Goal: Transaction & Acquisition: Subscribe to service/newsletter

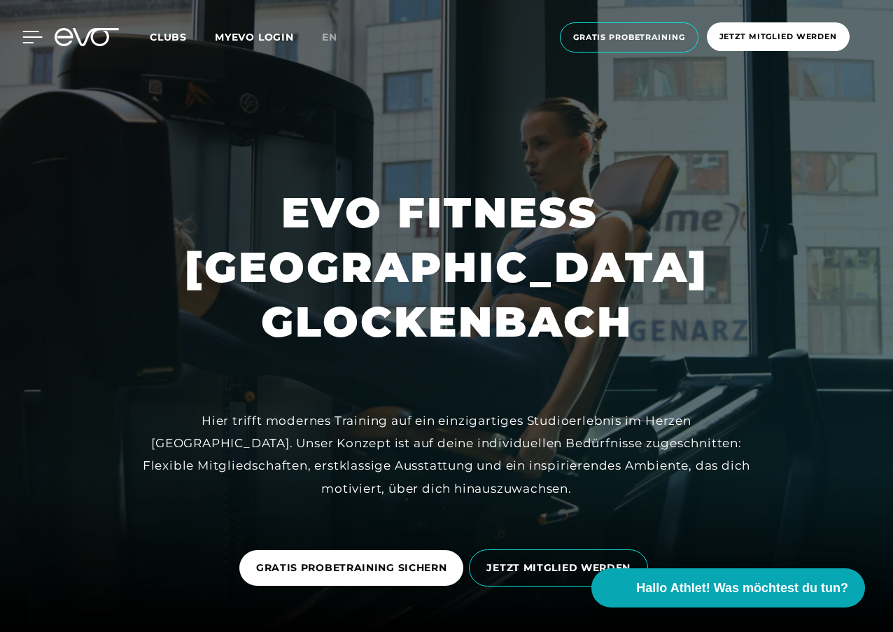
click at [28, 34] on icon at bounding box center [32, 37] width 20 height 13
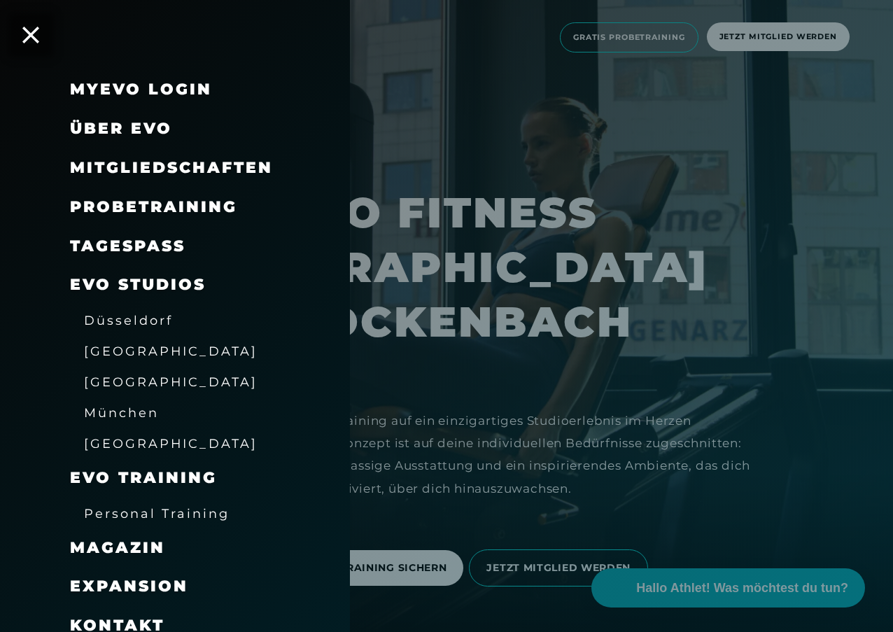
click at [124, 411] on span "München" at bounding box center [121, 412] width 75 height 15
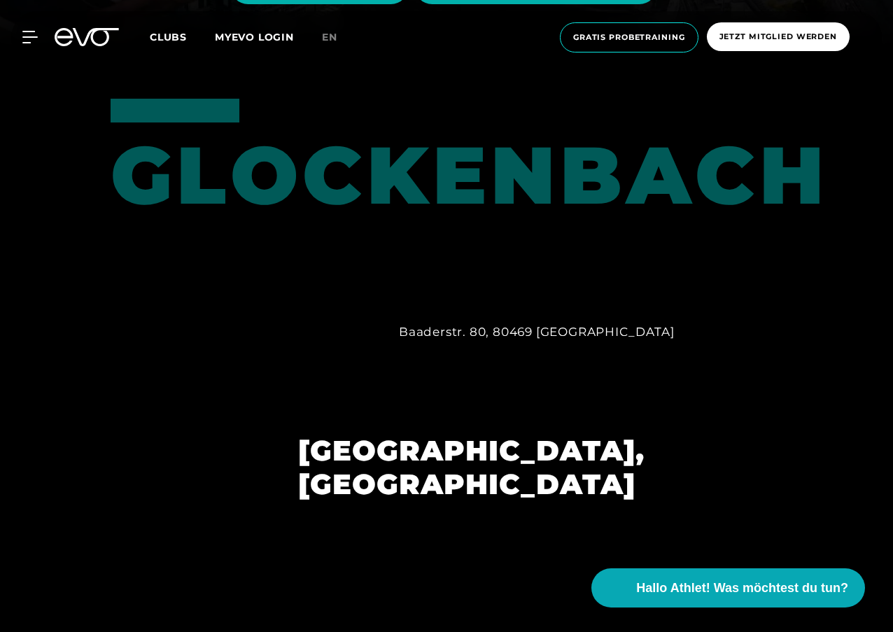
scroll to position [560, 0]
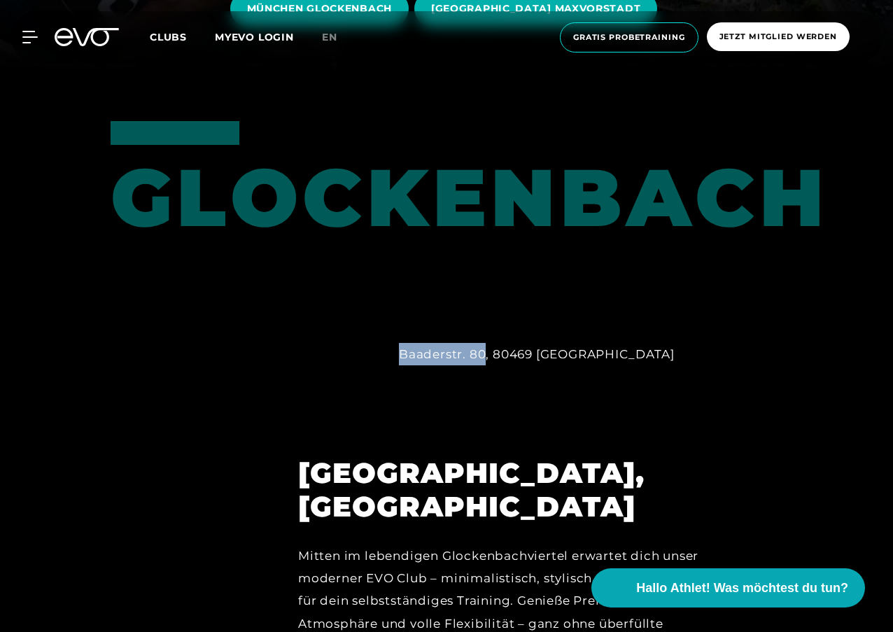
drag, startPoint x: 409, startPoint y: 351, endPoint x: 484, endPoint y: 348, distance: 74.9
click at [484, 348] on div "Baaderstr. 80, 80469 [GEOGRAPHIC_DATA]" at bounding box center [581, 354] width 364 height 22
copy div "Baaderstr. 80"
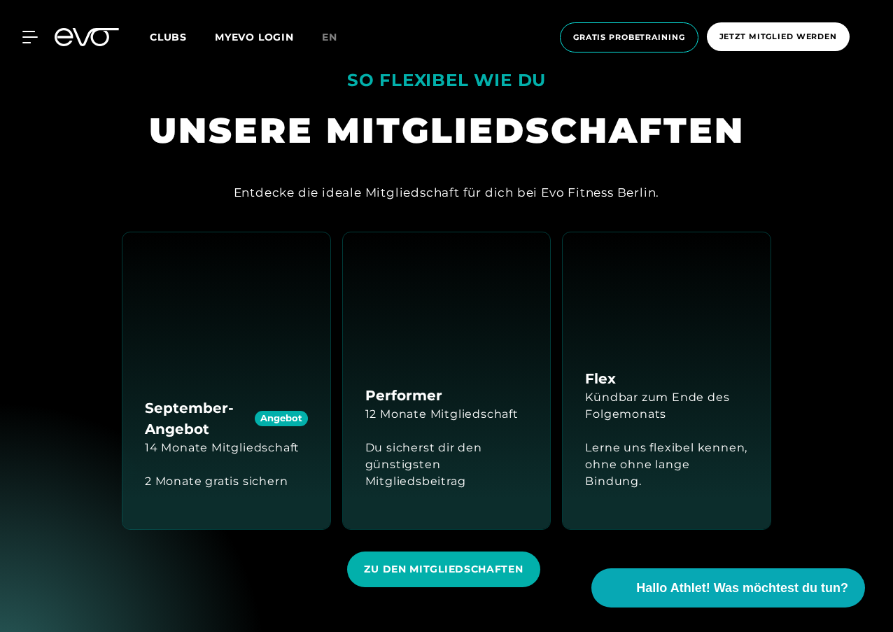
scroll to position [1329, 0]
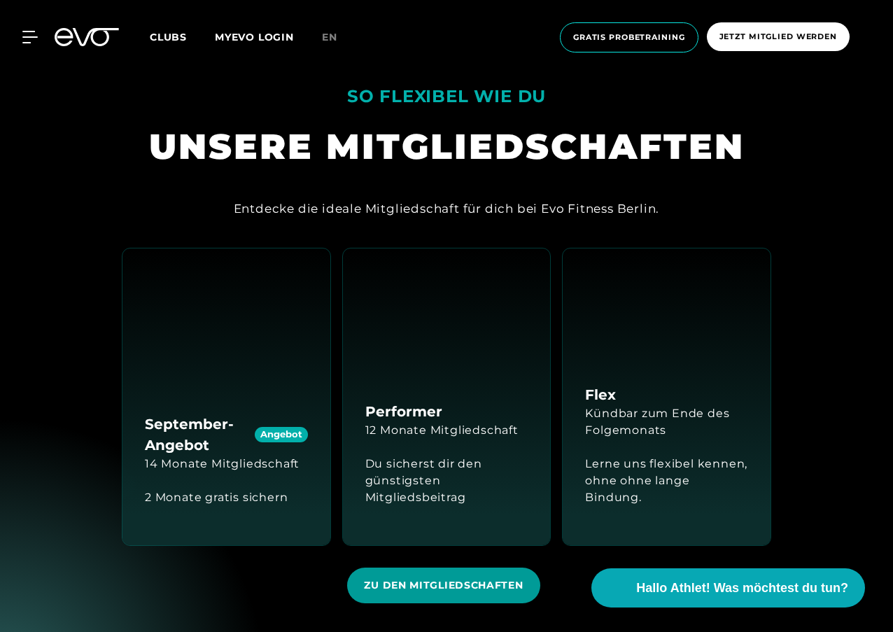
click at [456, 578] on span "ZU DEN MITGLIEDSCHAFTEN" at bounding box center [443, 585] width 159 height 15
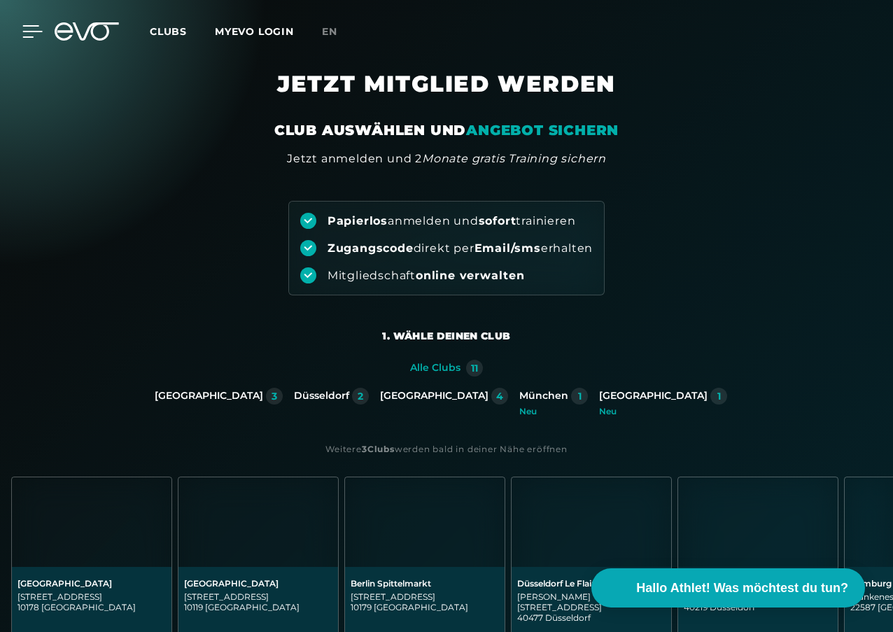
click at [29, 31] on icon at bounding box center [33, 31] width 20 height 11
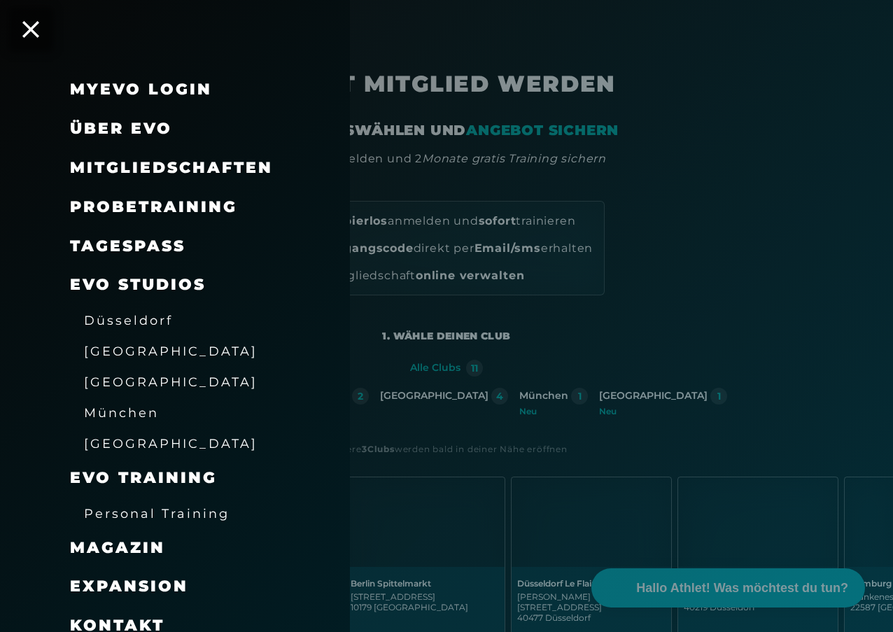
click at [135, 127] on span "Über EVO" at bounding box center [121, 128] width 102 height 19
